Goal: Navigation & Orientation: Find specific page/section

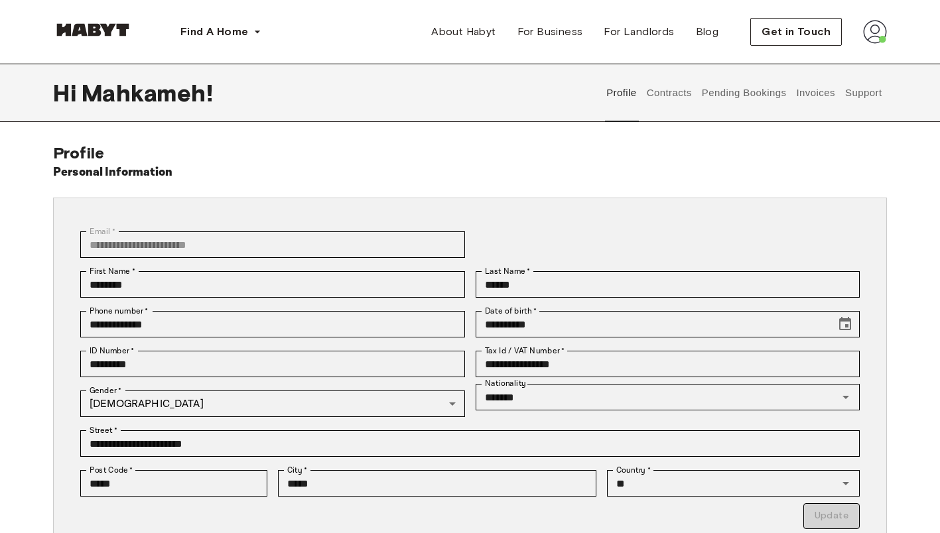
click at [674, 103] on button "Contracts" at bounding box center [669, 93] width 48 height 58
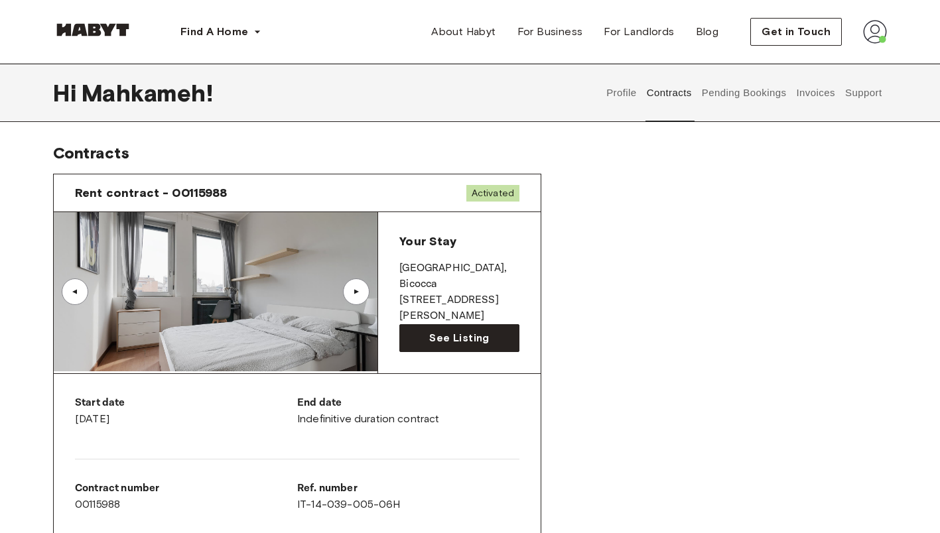
click at [745, 94] on button "Pending Bookings" at bounding box center [744, 93] width 88 height 58
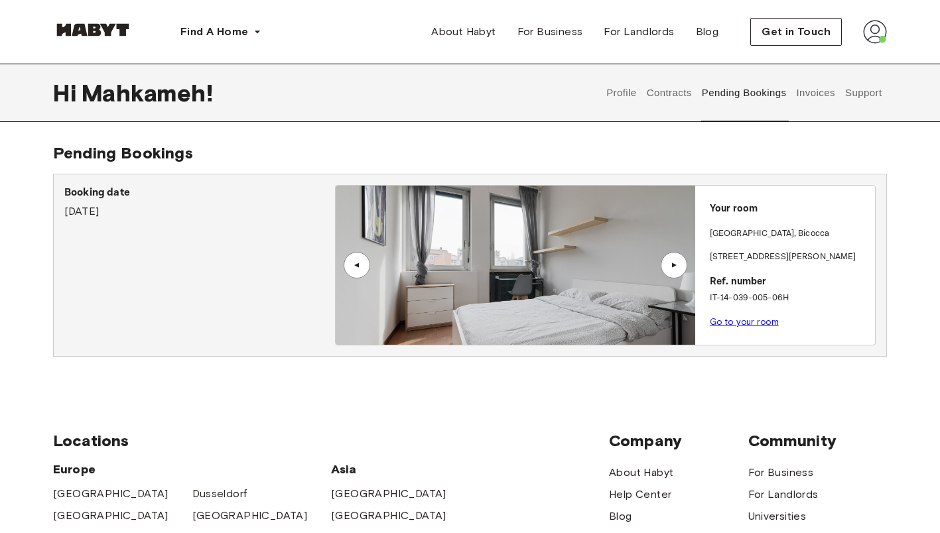
click at [821, 102] on button "Invoices" at bounding box center [816, 93] width 42 height 58
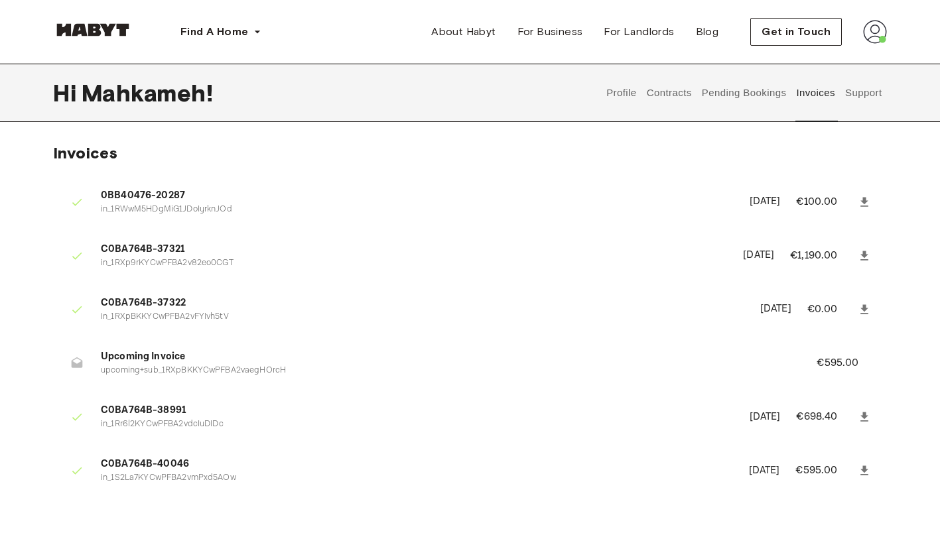
click at [856, 90] on button "Support" at bounding box center [863, 93] width 40 height 58
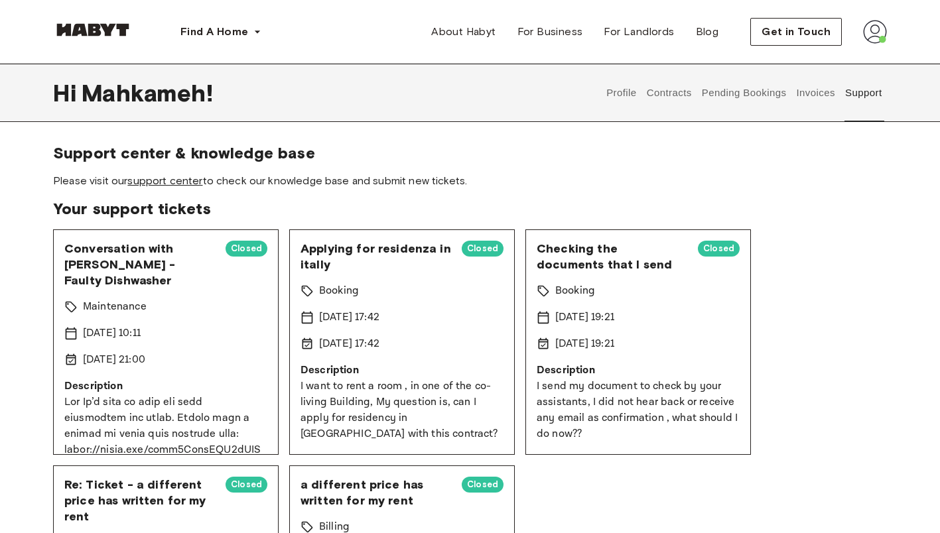
click at [176, 178] on link "support center" at bounding box center [164, 180] width 75 height 13
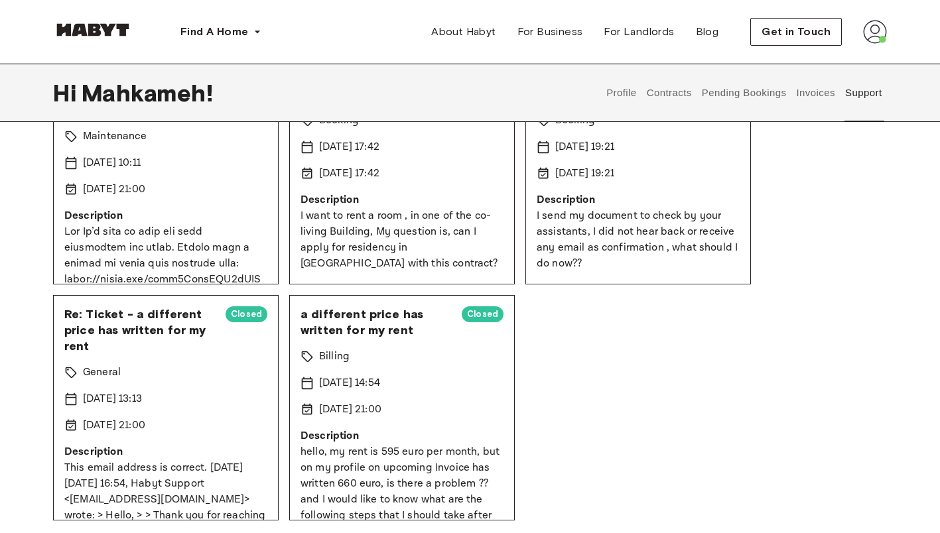
scroll to position [171, 0]
